Goal: Information Seeking & Learning: Learn about a topic

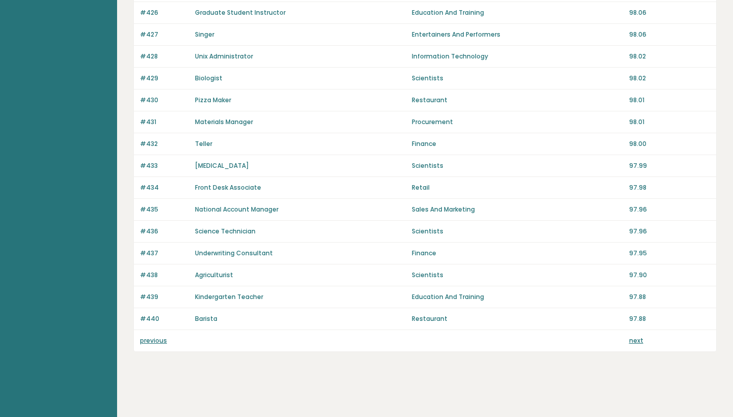
scroll to position [660, 0]
click at [639, 337] on link "next" at bounding box center [636, 341] width 14 height 9
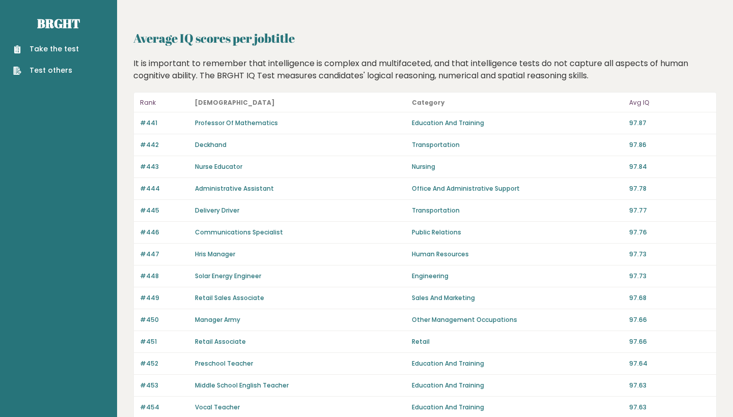
scroll to position [3, 0]
click at [67, 20] on link "Brght" at bounding box center [58, 23] width 43 height 16
click at [203, 39] on h2 "Average IQ scores per jobtitle" at bounding box center [424, 38] width 583 height 18
click at [353, 38] on h2 "Average IQ scores per jobtitle" at bounding box center [424, 38] width 583 height 18
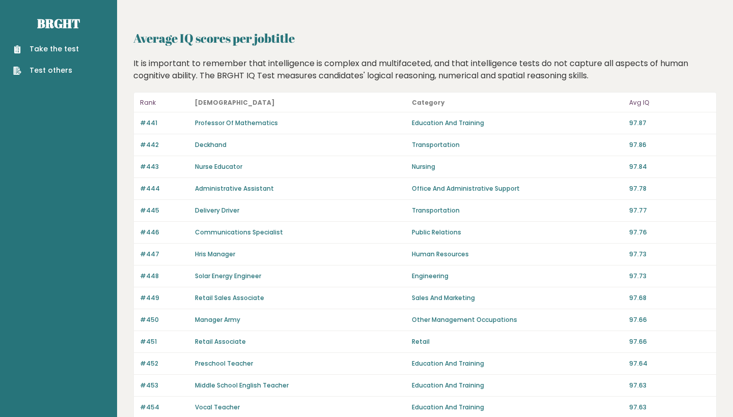
click at [148, 122] on p "#441" at bounding box center [164, 123] width 49 height 9
